Goal: Navigation & Orientation: Go to known website

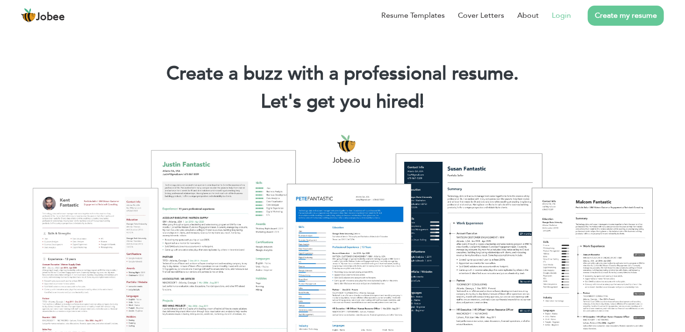
click at [563, 20] on link "Login" at bounding box center [561, 15] width 19 height 11
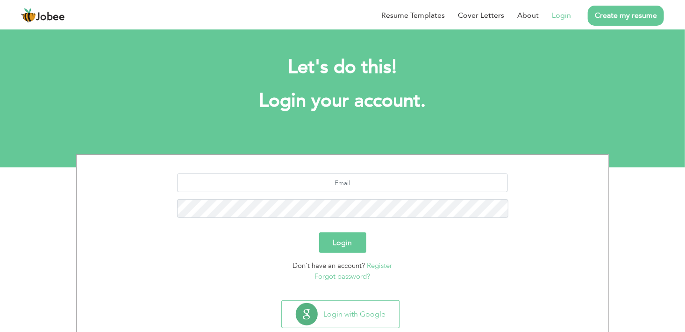
scroll to position [22, 0]
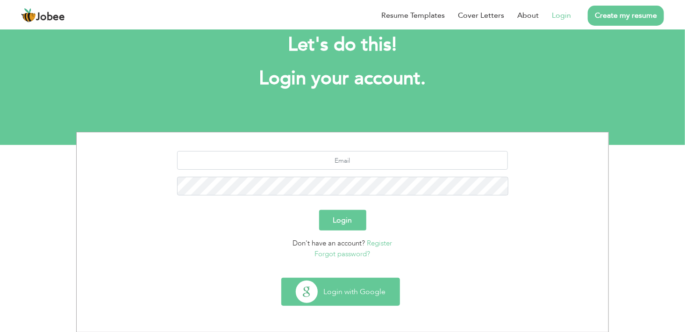
click at [344, 281] on button "Login with Google" at bounding box center [341, 291] width 118 height 27
